Goal: Transaction & Acquisition: Purchase product/service

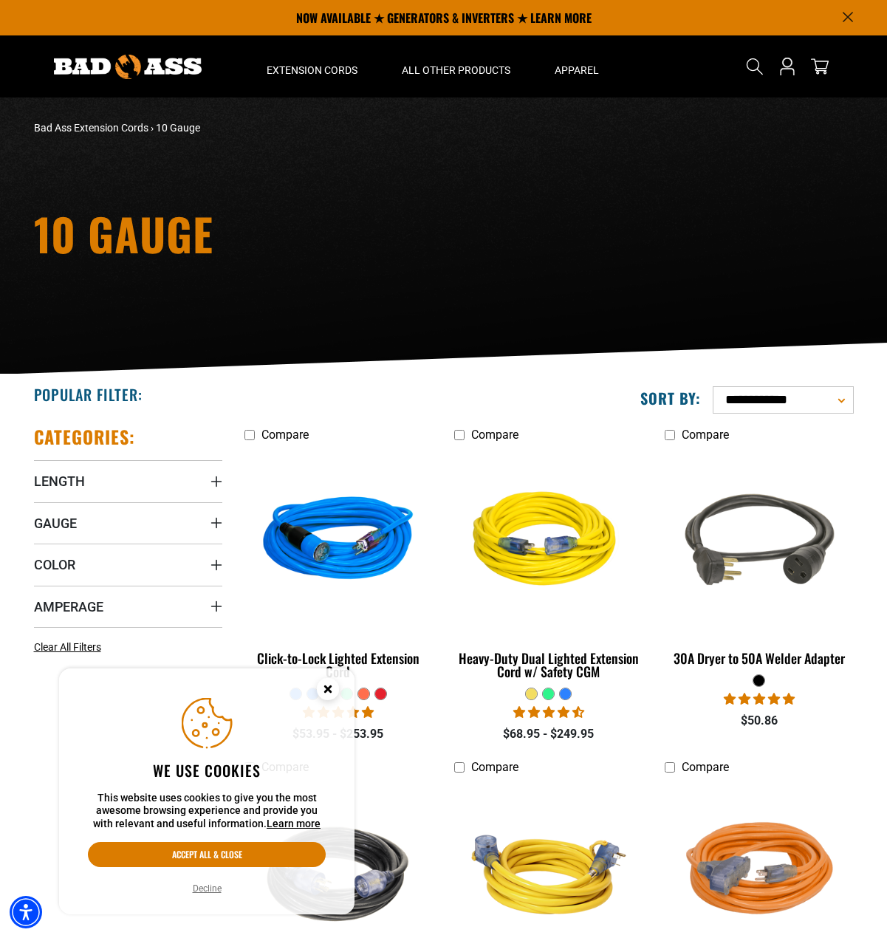
click at [324, 683] on circle "Close this option" at bounding box center [328, 689] width 22 height 22
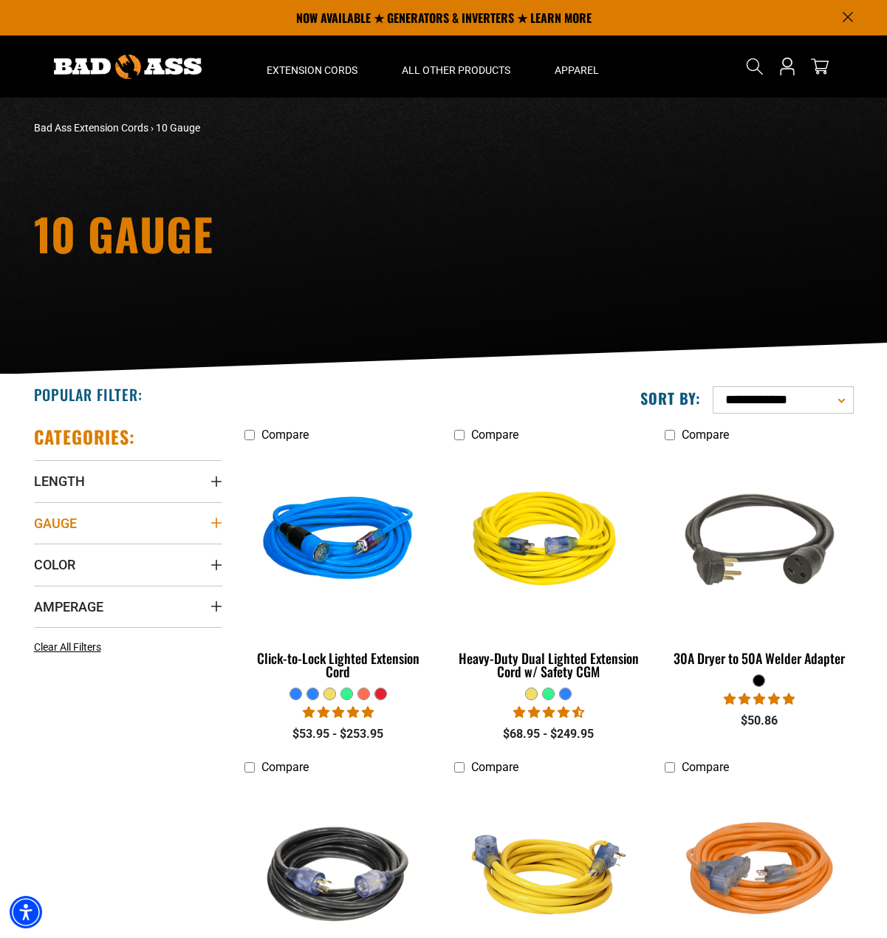
click at [191, 519] on summary "Gauge" at bounding box center [128, 522] width 188 height 41
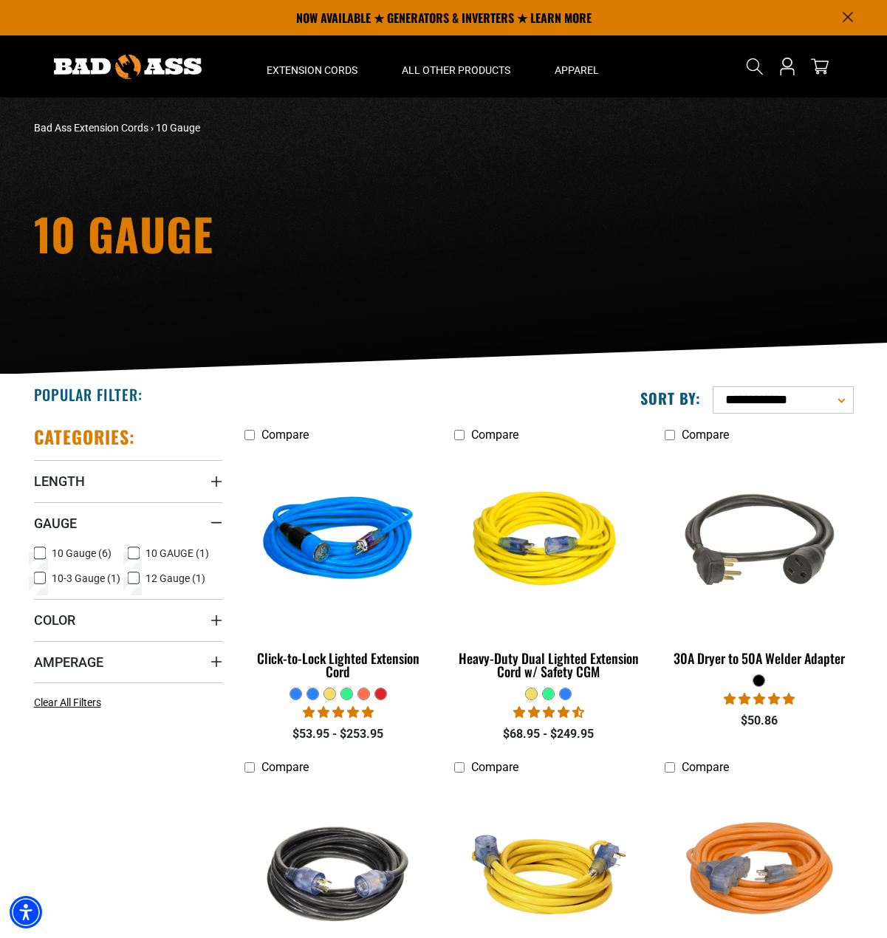
click at [37, 553] on icon at bounding box center [40, 553] width 12 height 19
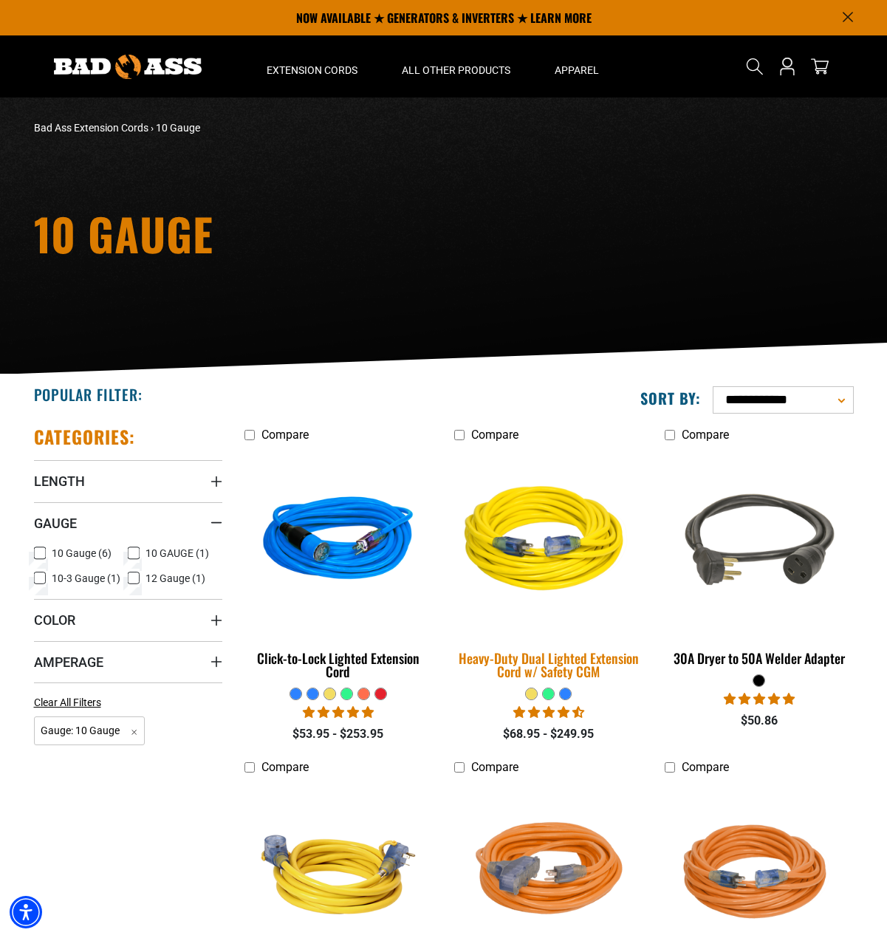
click at [535, 570] on img at bounding box center [549, 541] width 207 height 189
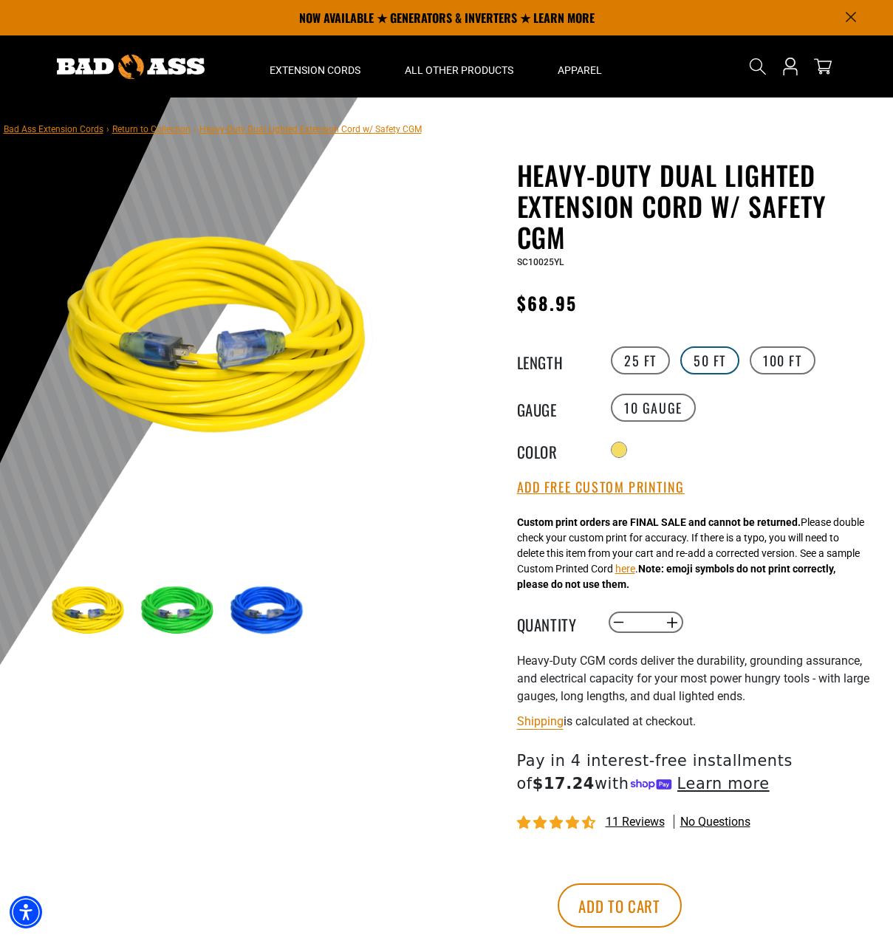
click at [715, 361] on label "50 FT" at bounding box center [710, 361] width 59 height 28
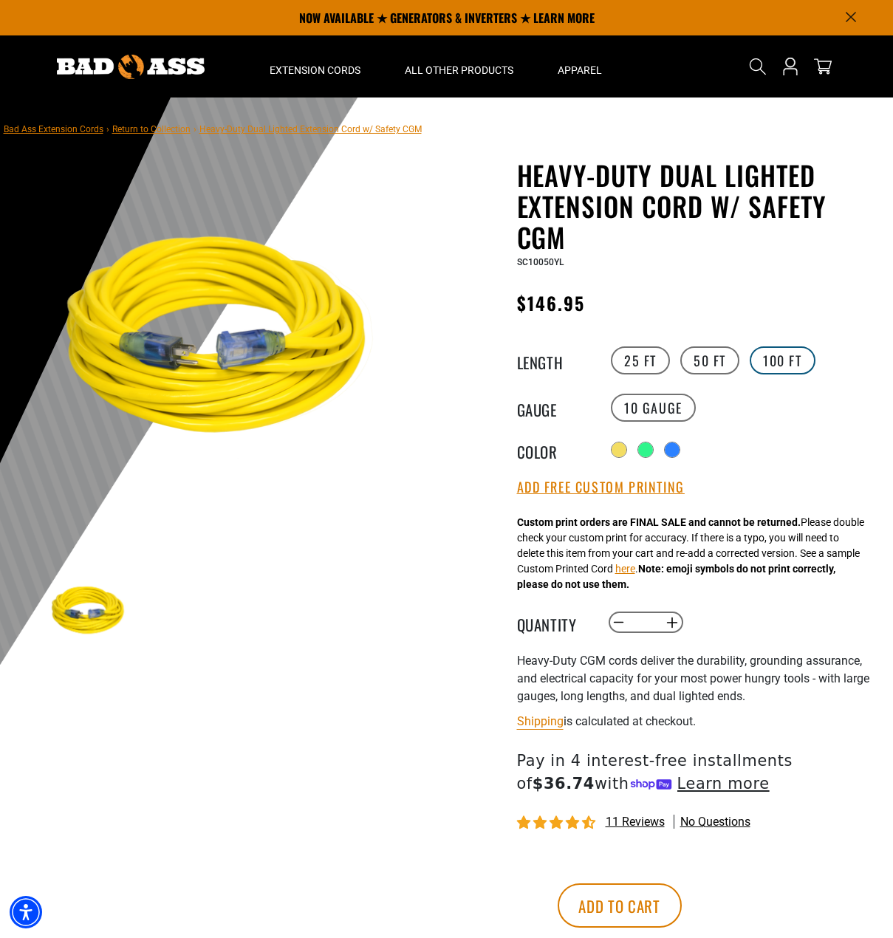
click at [798, 358] on label "100 FT" at bounding box center [783, 361] width 66 height 28
